Goal: Check status: Check status

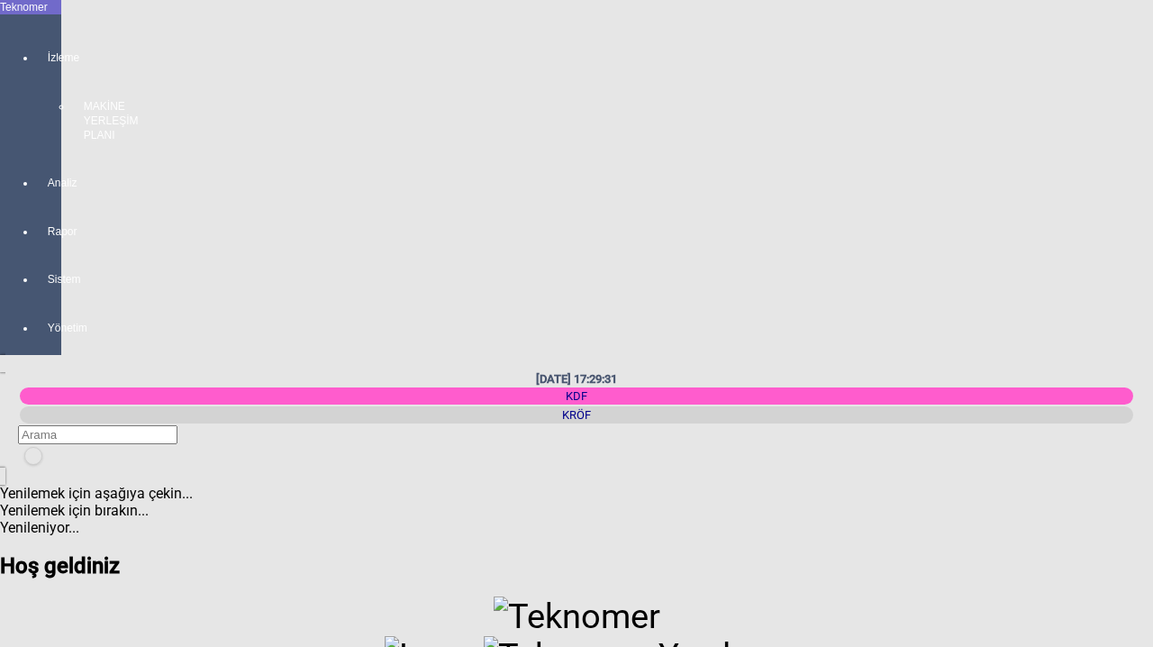
click at [36, 65] on div "İzleme MAKİNE YERLEŞİM PLANI" at bounding box center [48, 87] width 25 height 125
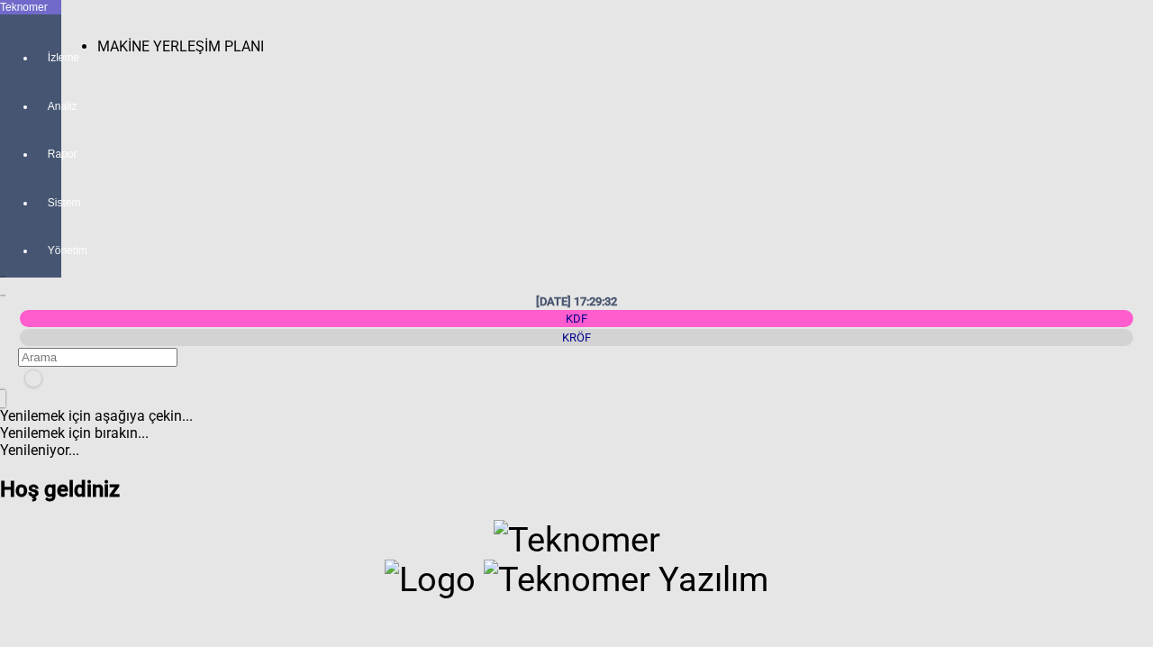
click at [119, 41] on span "MAKİNE YERLEŞİM PLANI" at bounding box center [180, 46] width 167 height 17
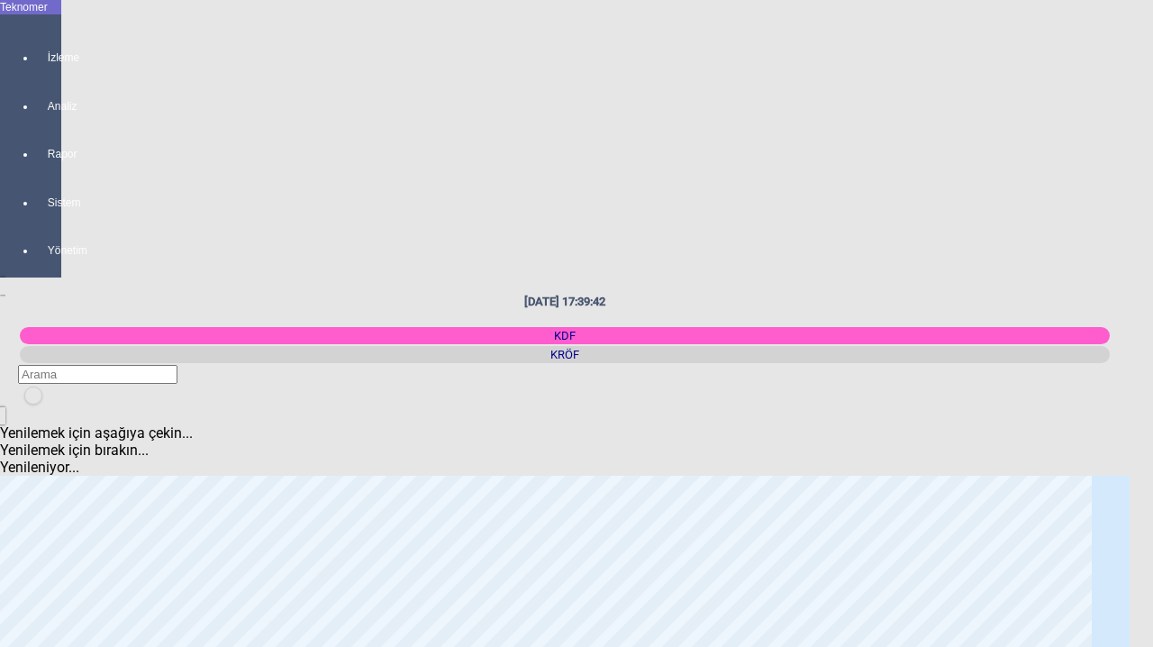
click at [25, 387] on icon at bounding box center [25, 387] width 0 height 0
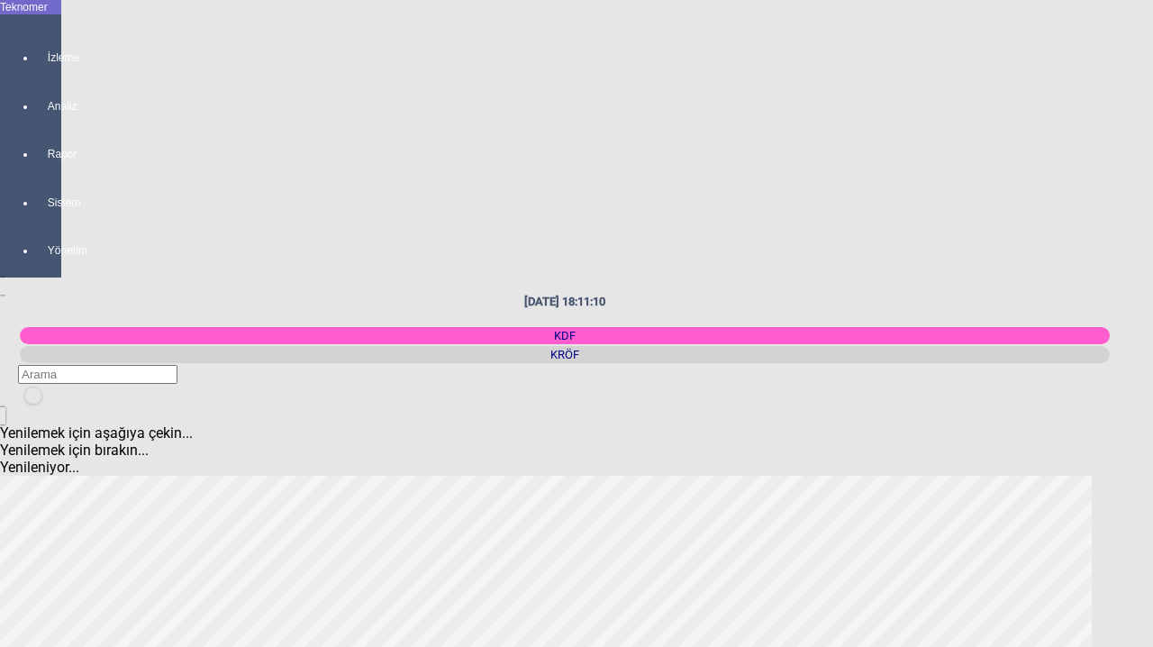
click at [25, 387] on icon at bounding box center [25, 387] width 0 height 0
